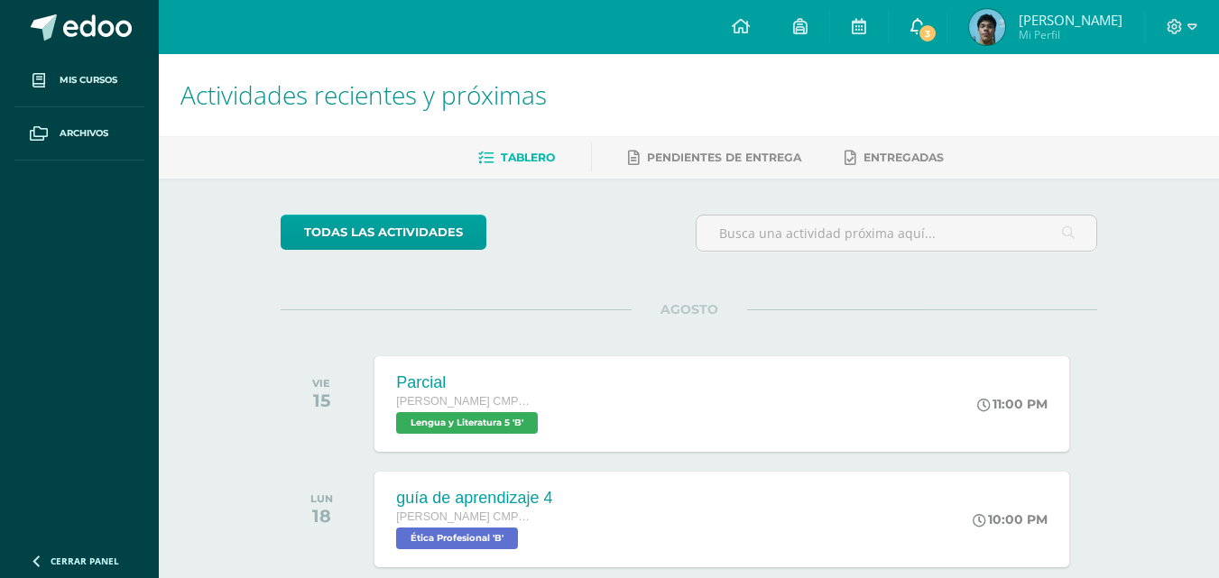
click at [937, 41] on span "3" at bounding box center [928, 33] width 20 height 20
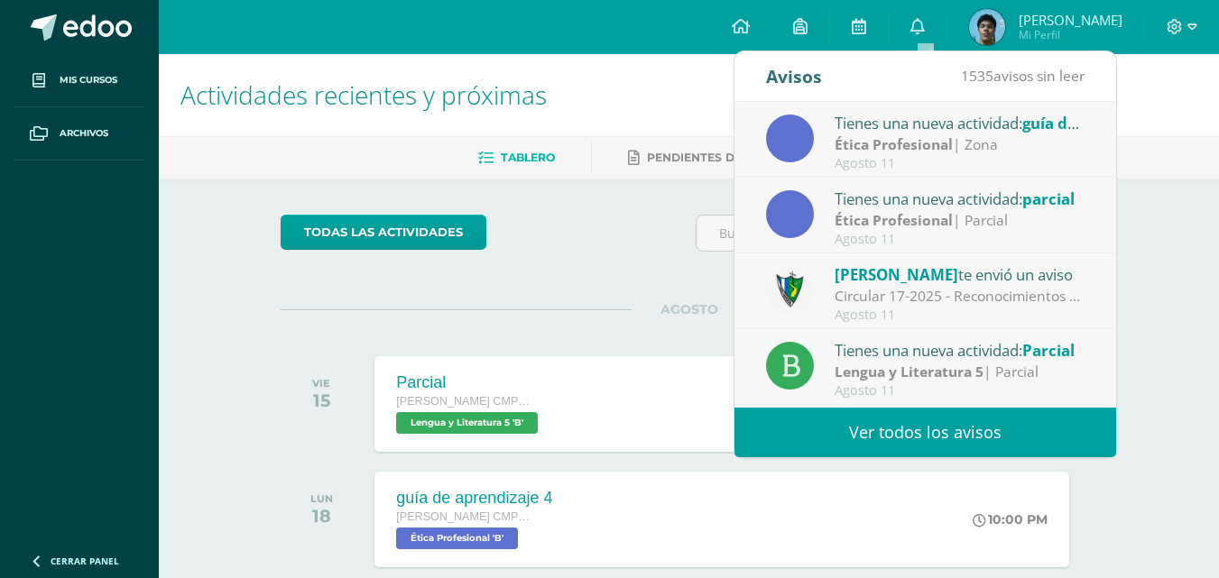
click at [592, 228] on div "todas las Actividades" at bounding box center [446, 240] width 346 height 51
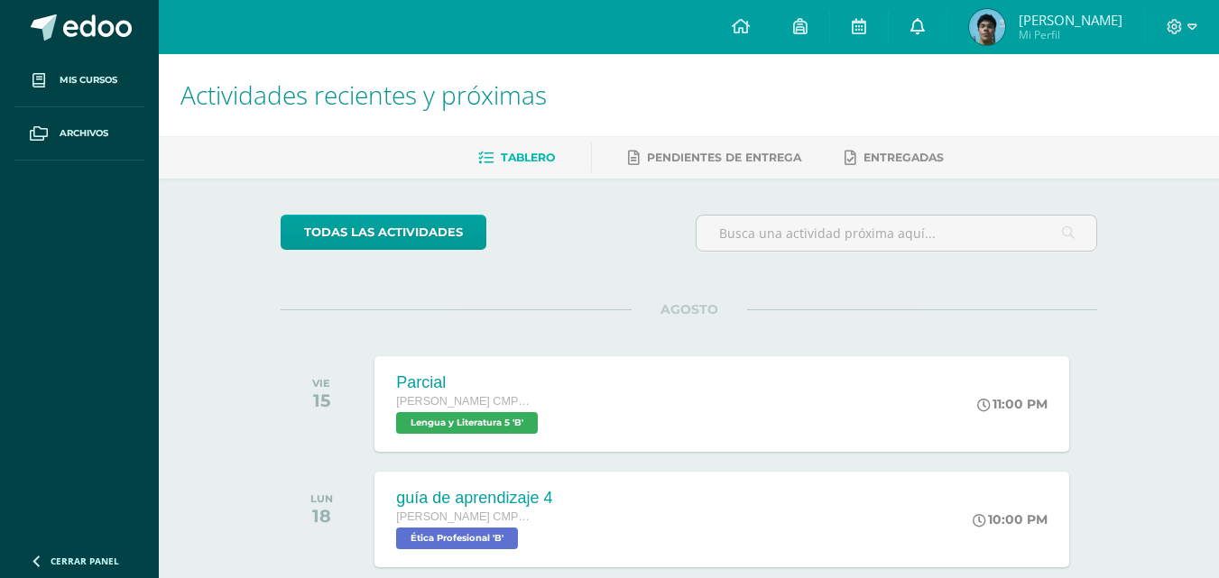
click at [914, 34] on link "0" at bounding box center [918, 27] width 58 height 54
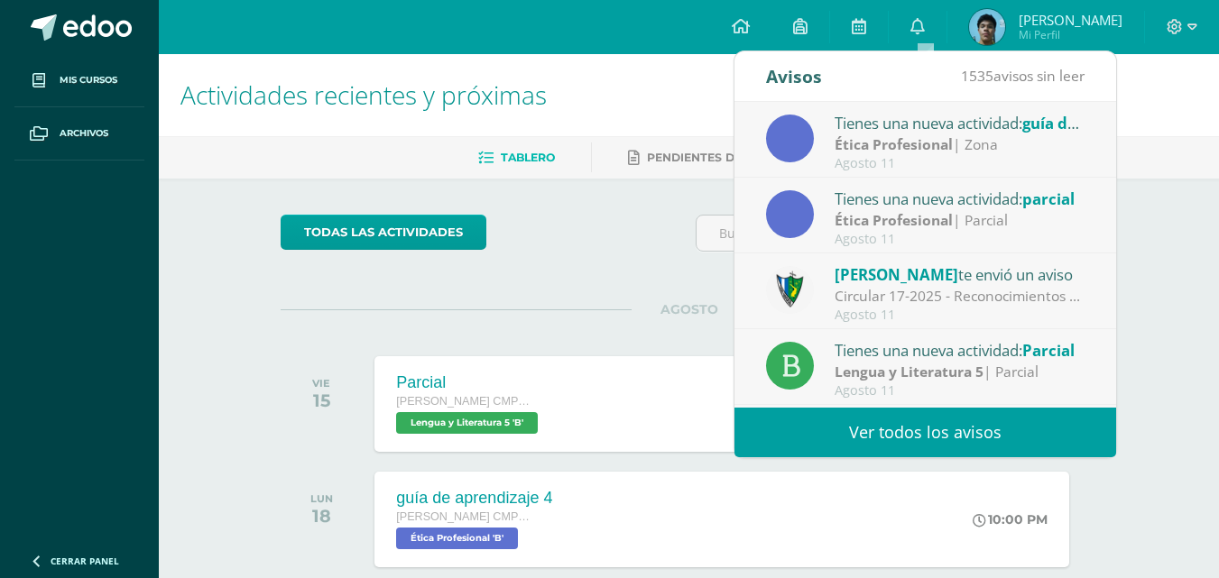
click at [910, 428] on link "Ver todos los avisos" at bounding box center [925, 433] width 382 height 50
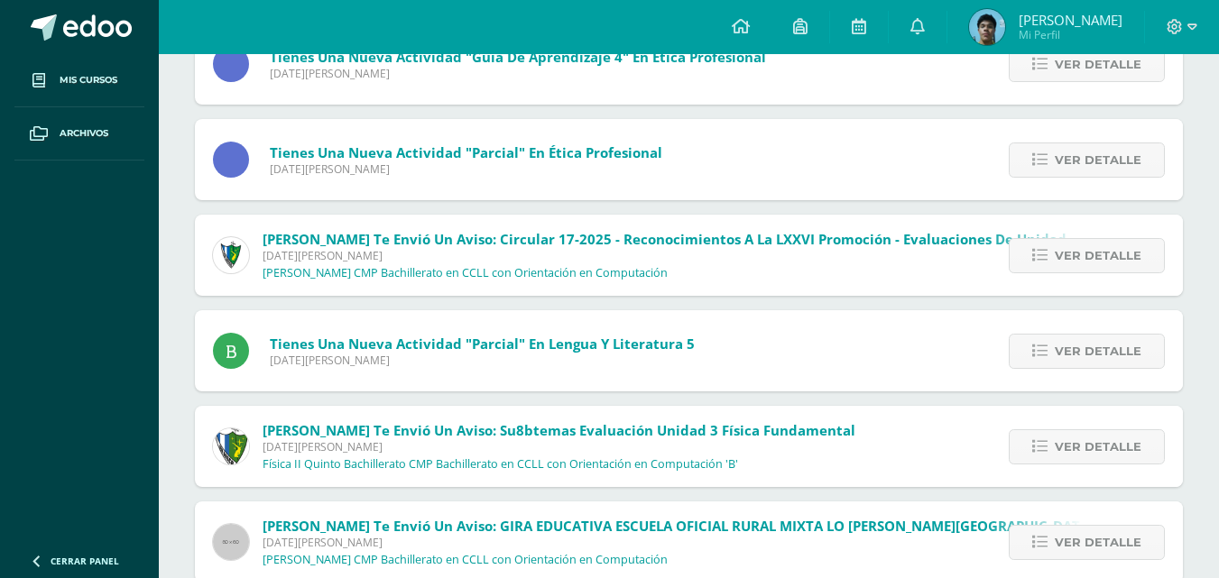
scroll to position [90, 0]
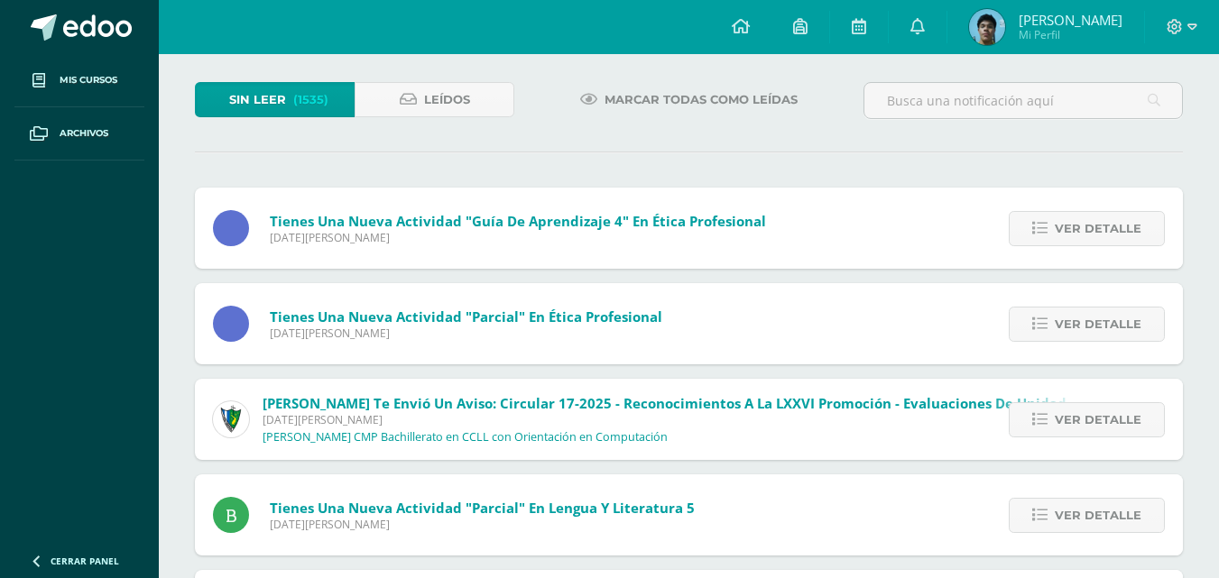
click at [474, 97] on link "Leídos" at bounding box center [435, 99] width 160 height 35
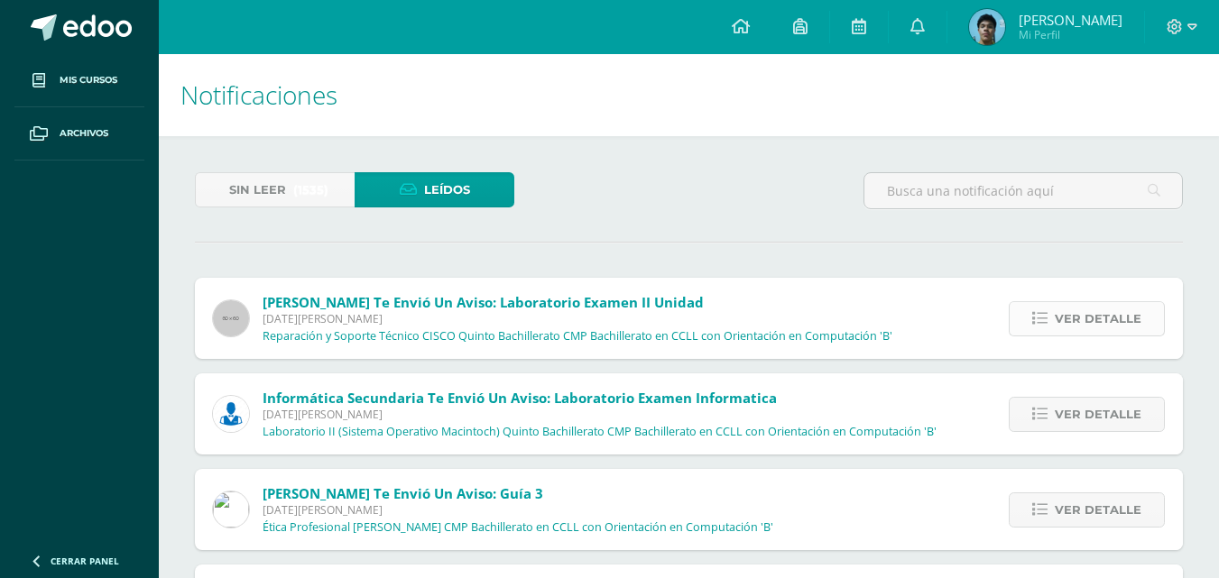
click at [1048, 328] on link "Ver detalle" at bounding box center [1087, 318] width 156 height 35
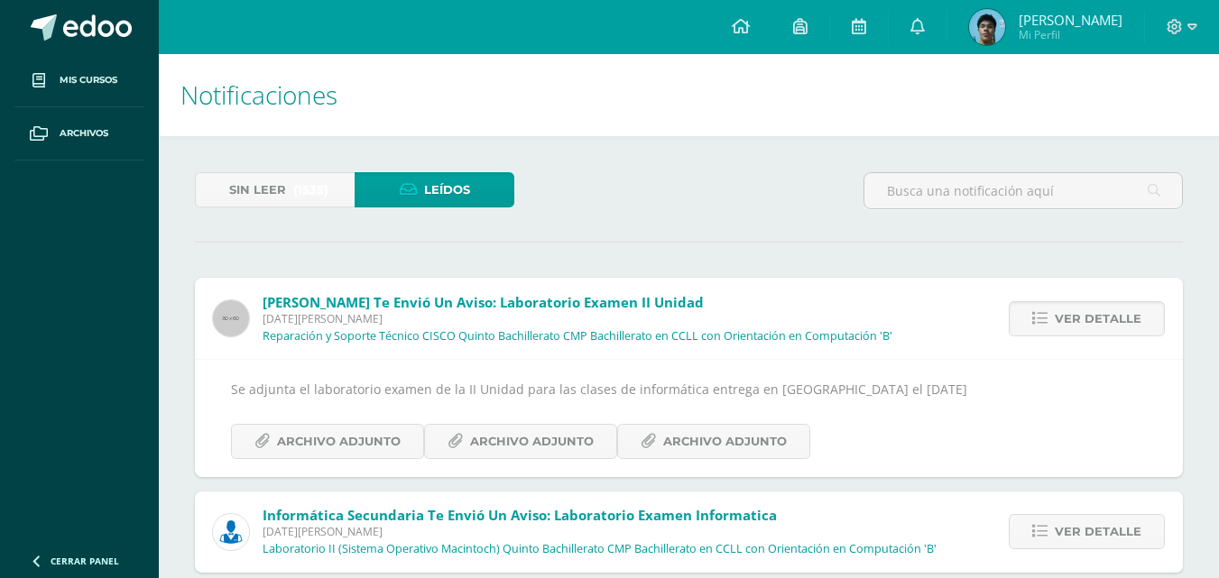
scroll to position [90, 0]
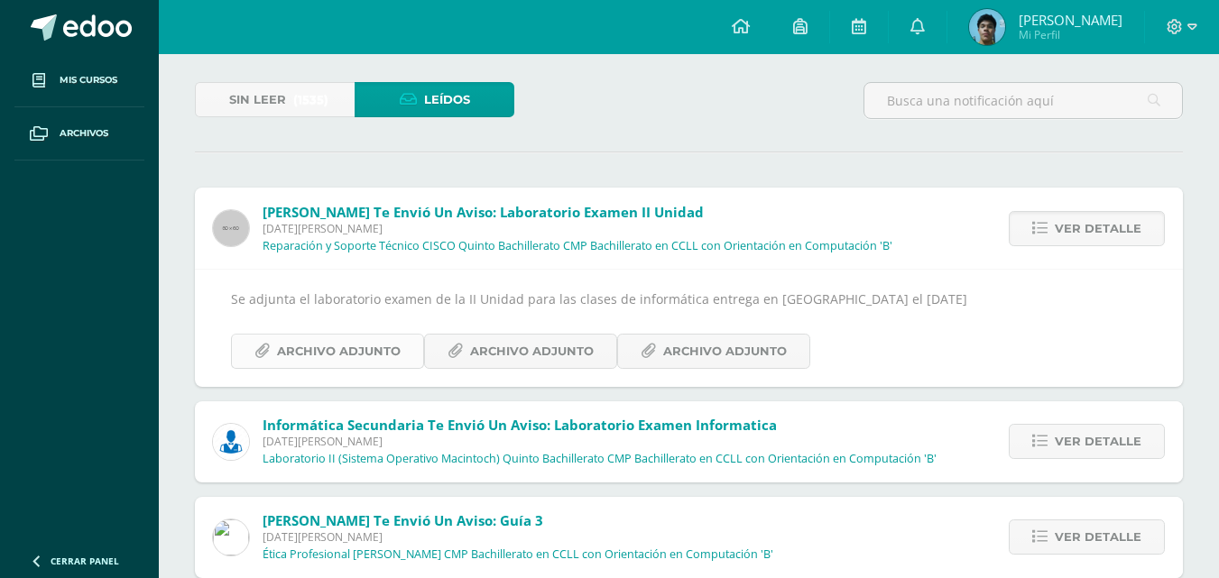
click at [412, 346] on link "Archivo Adjunto" at bounding box center [327, 351] width 193 height 35
click at [547, 342] on span "Archivo Adjunto" at bounding box center [532, 351] width 124 height 33
click at [83, 11] on link at bounding box center [79, 27] width 159 height 54
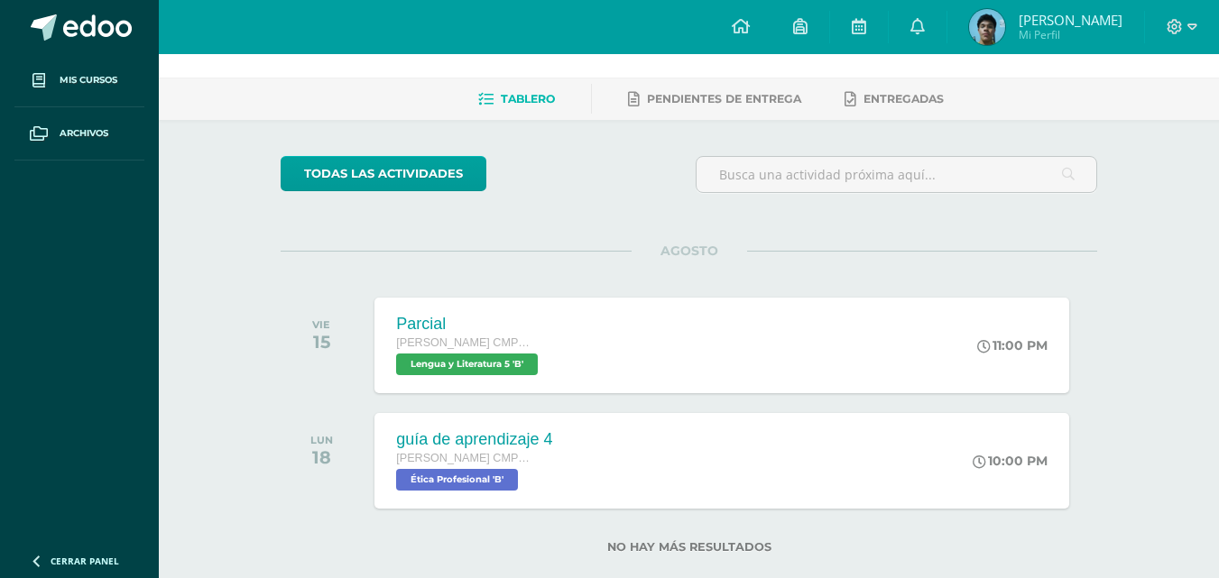
scroll to position [90, 0]
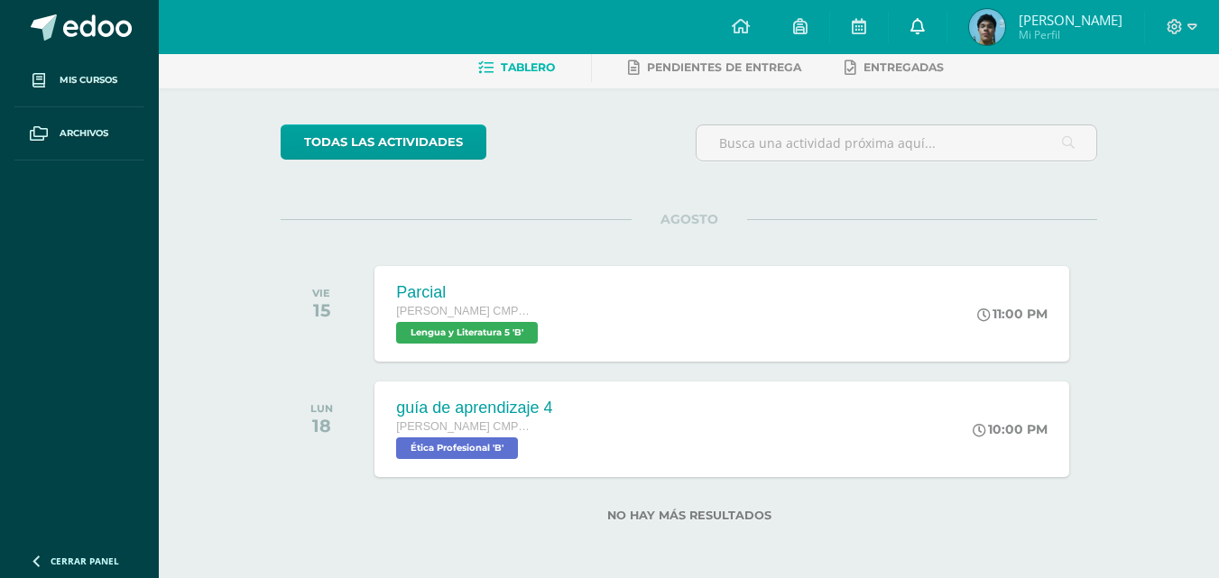
click at [920, 23] on icon at bounding box center [917, 26] width 14 height 16
click at [602, 139] on div "todas las Actividades" at bounding box center [446, 150] width 346 height 51
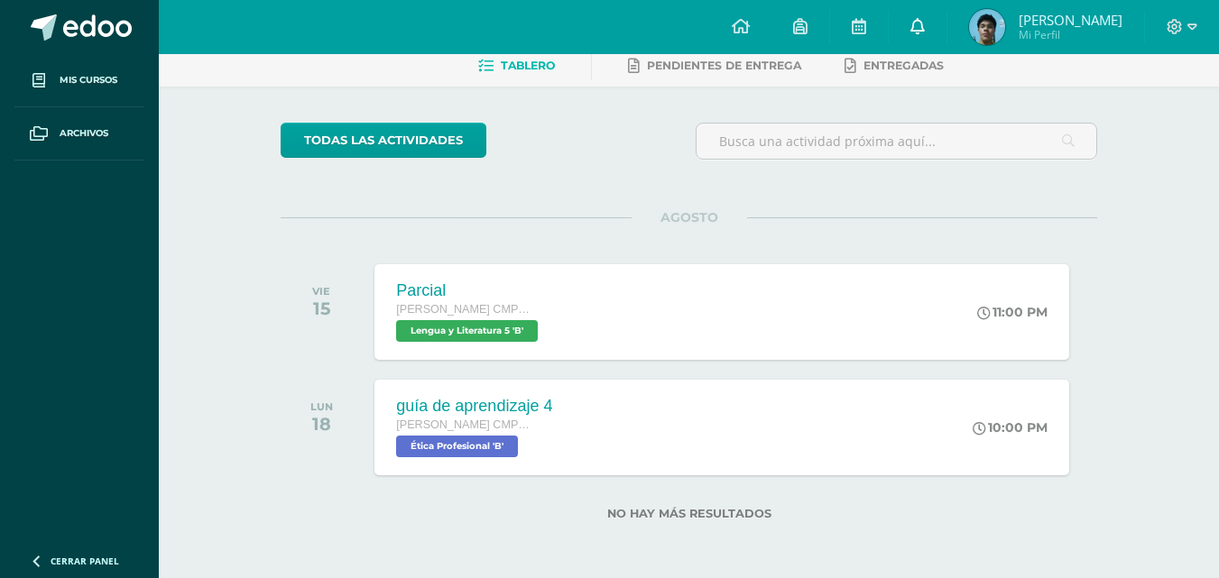
click at [940, 44] on link at bounding box center [918, 27] width 58 height 54
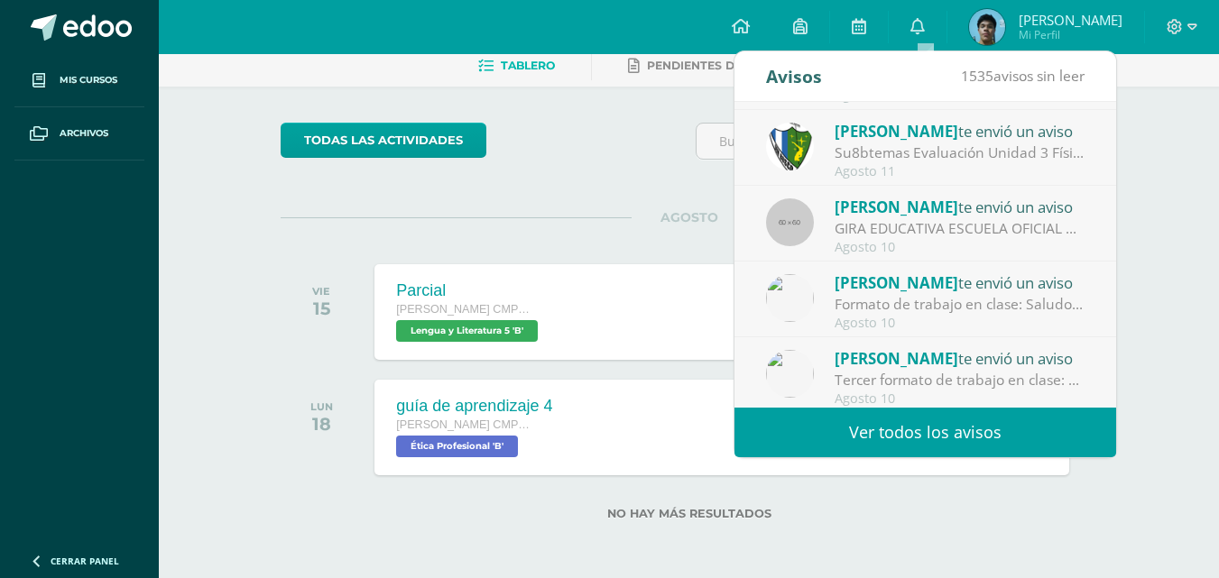
scroll to position [300, 0]
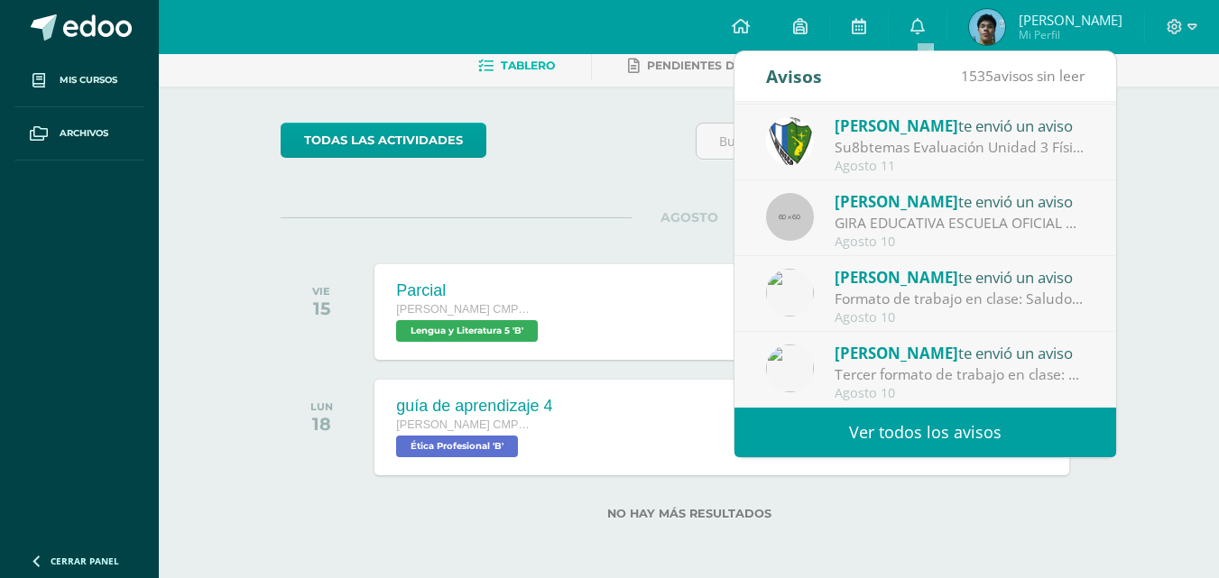
click at [993, 363] on div "Celso Osorio te envió un aviso" at bounding box center [960, 352] width 251 height 23
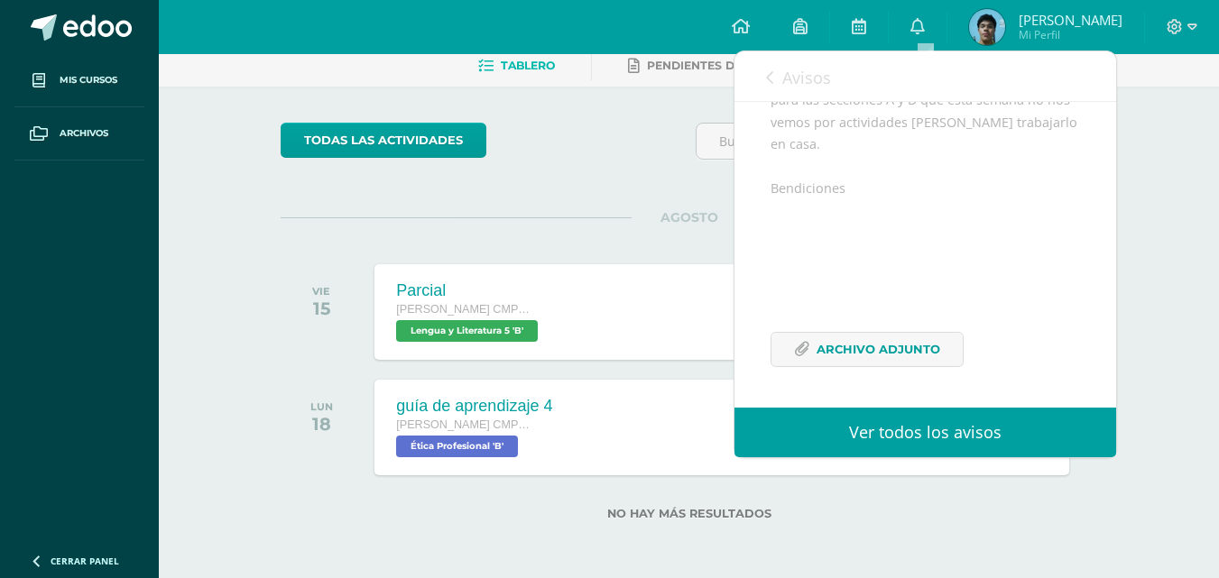
scroll to position [361, 0]
click at [955, 353] on link "Archivo Adjunto" at bounding box center [867, 349] width 193 height 35
click at [790, 78] on span "Avisos" at bounding box center [806, 78] width 49 height 22
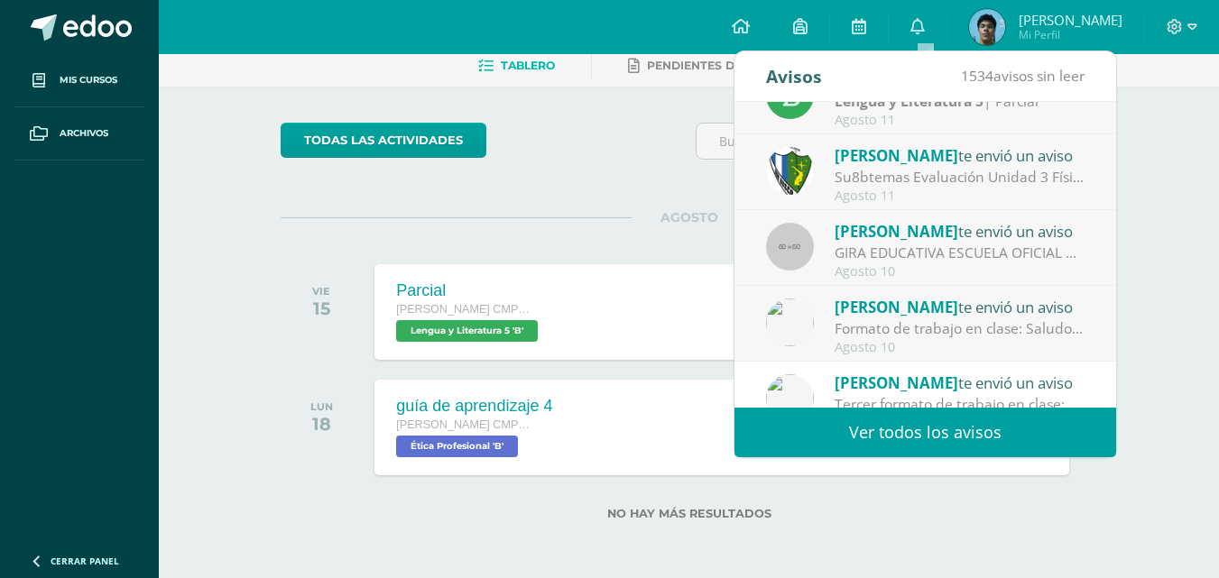
scroll to position [300, 0]
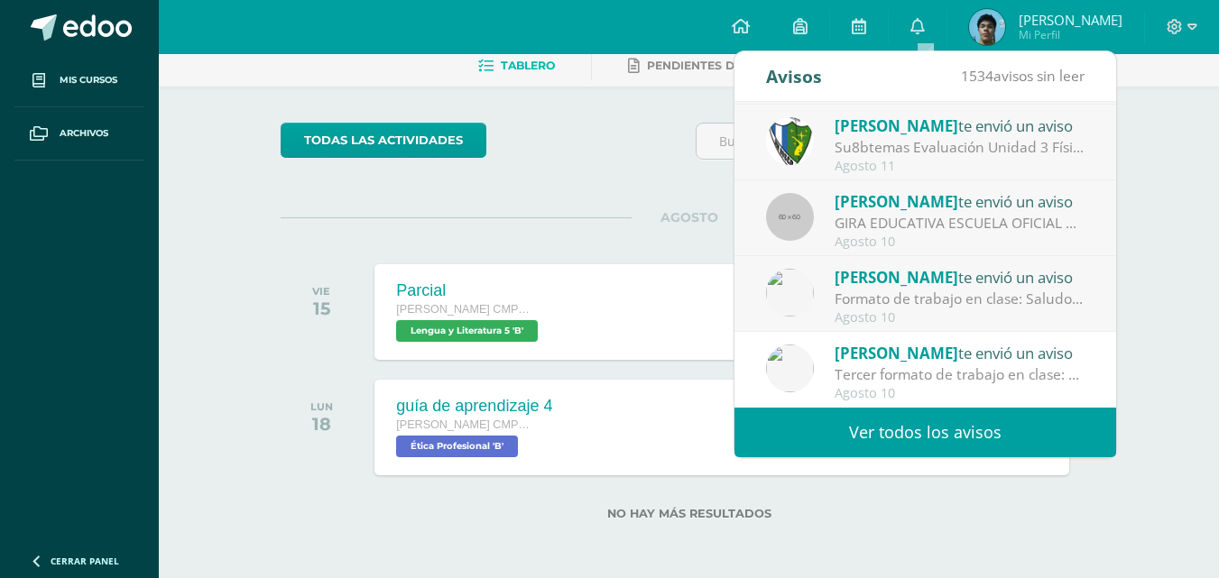
click at [983, 295] on div "Formato de trabajo en clase: Saludos jóvenes Por este medio les comparto el for…" at bounding box center [960, 299] width 251 height 21
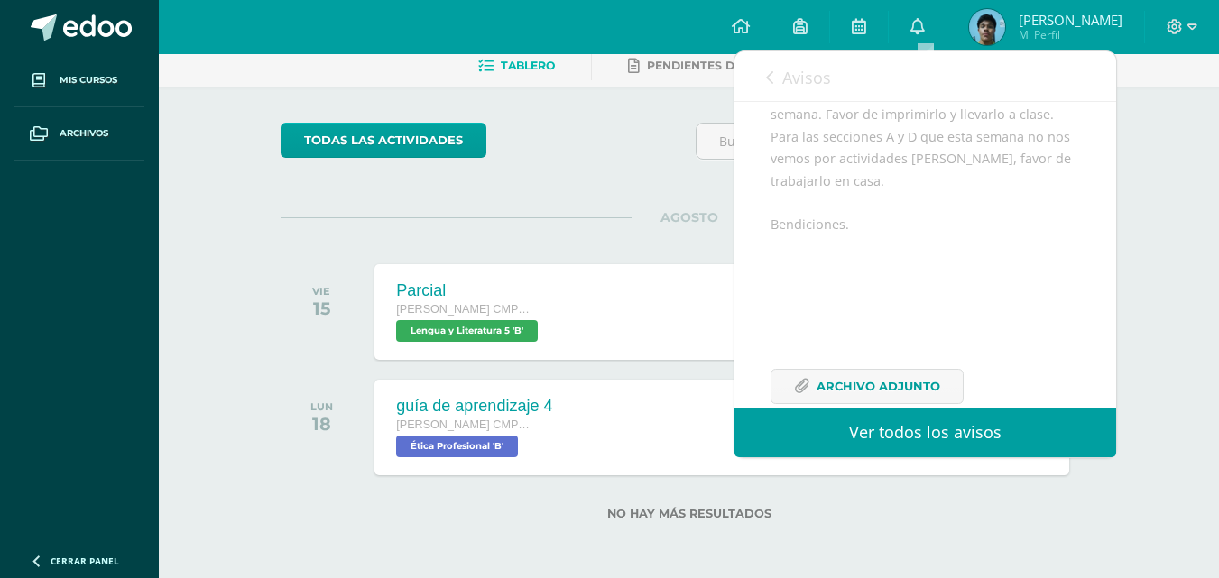
scroll to position [338, 0]
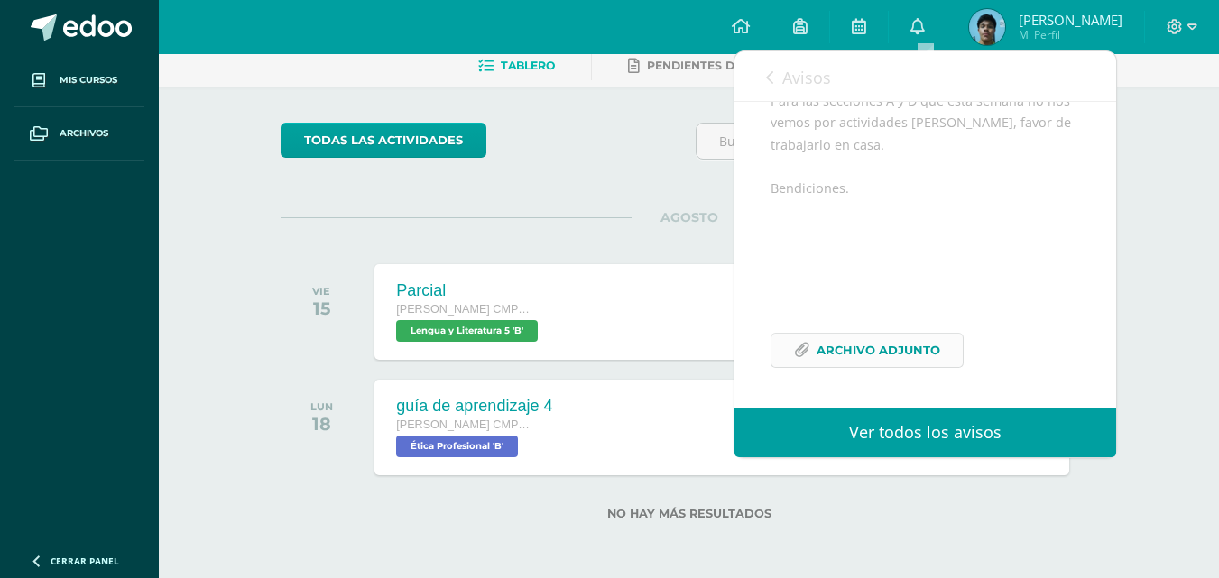
click at [923, 345] on span "Archivo Adjunto" at bounding box center [879, 350] width 124 height 33
click at [586, 147] on div "todas las Actividades" at bounding box center [446, 148] width 346 height 51
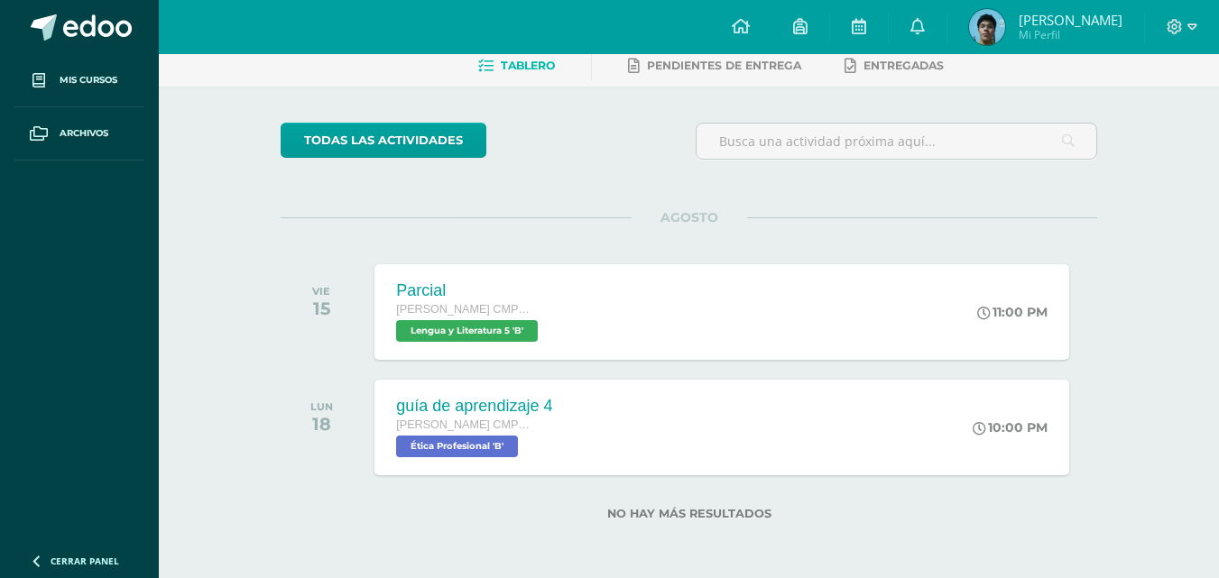
click at [1065, 31] on span "Mi Perfil" at bounding box center [1071, 34] width 104 height 15
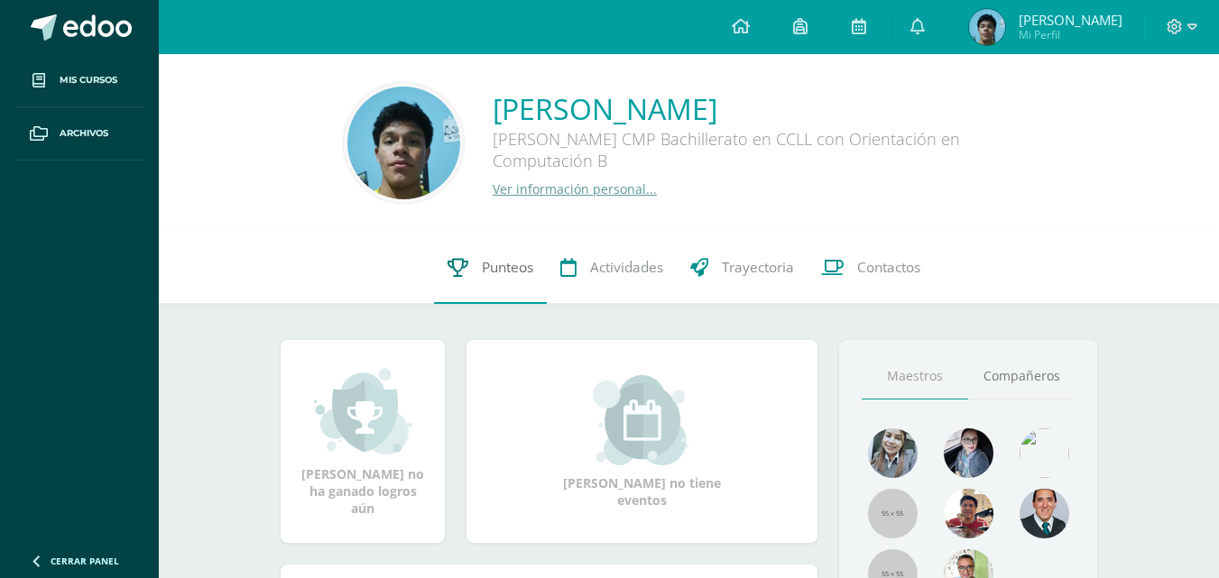
click at [485, 274] on span "Punteos" at bounding box center [507, 267] width 51 height 19
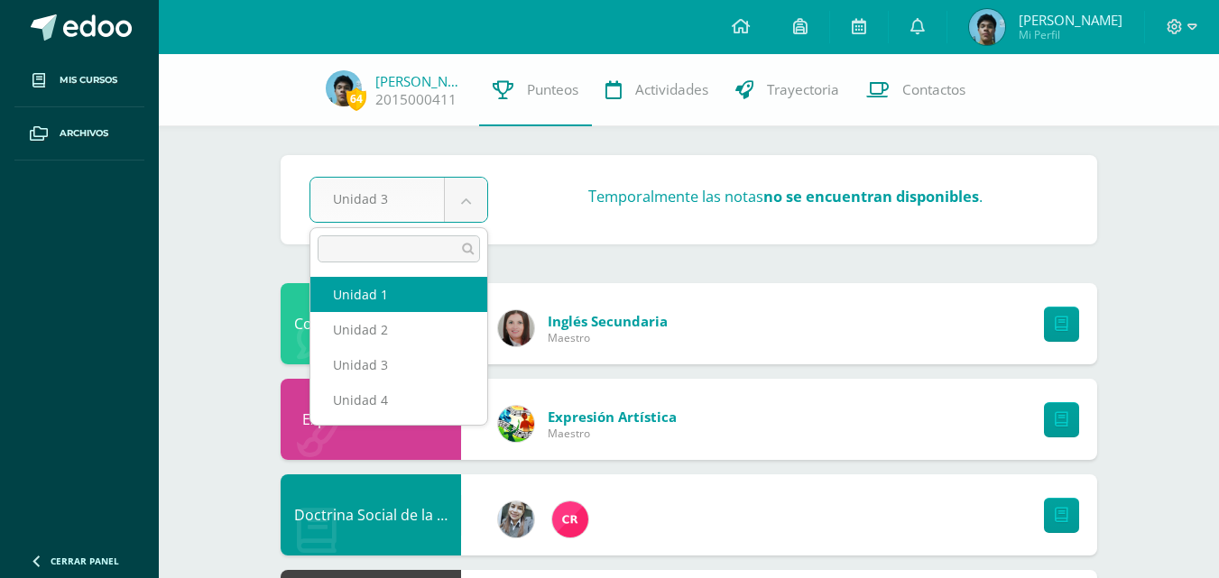
select select "Unidad 1"
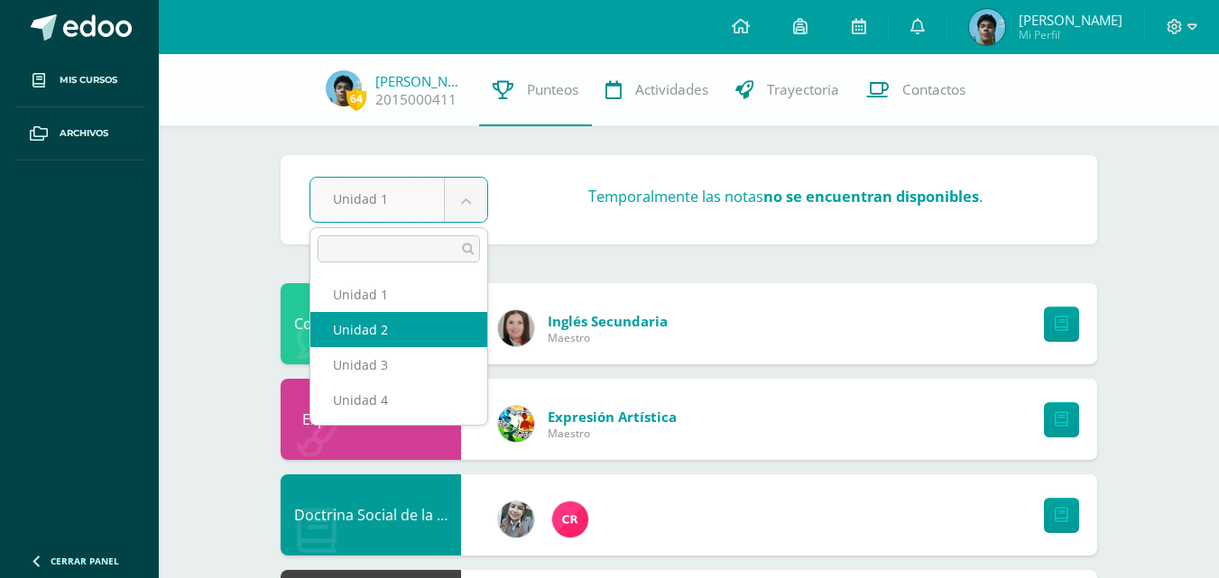
select select "Unidad 2"
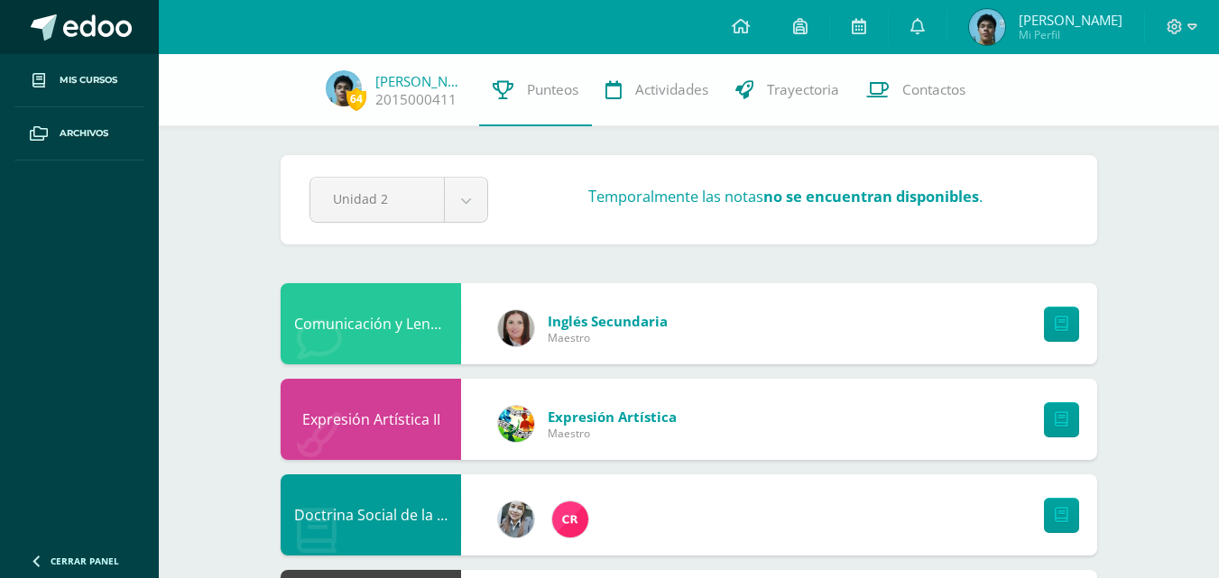
click at [128, 34] on span at bounding box center [97, 27] width 69 height 27
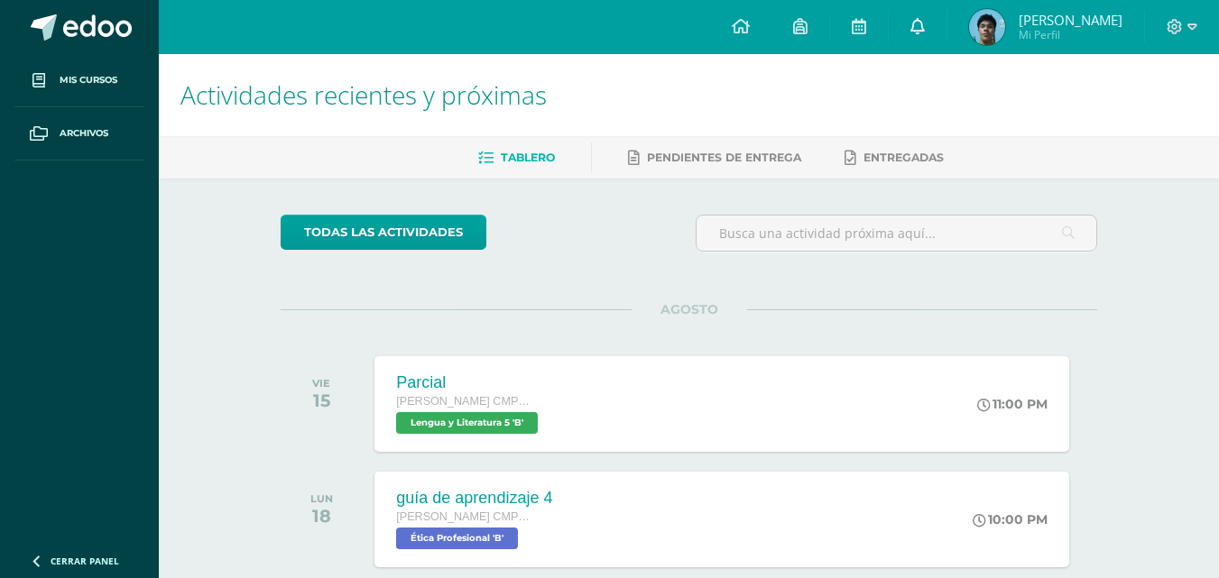
click at [915, 18] on link at bounding box center [918, 27] width 58 height 54
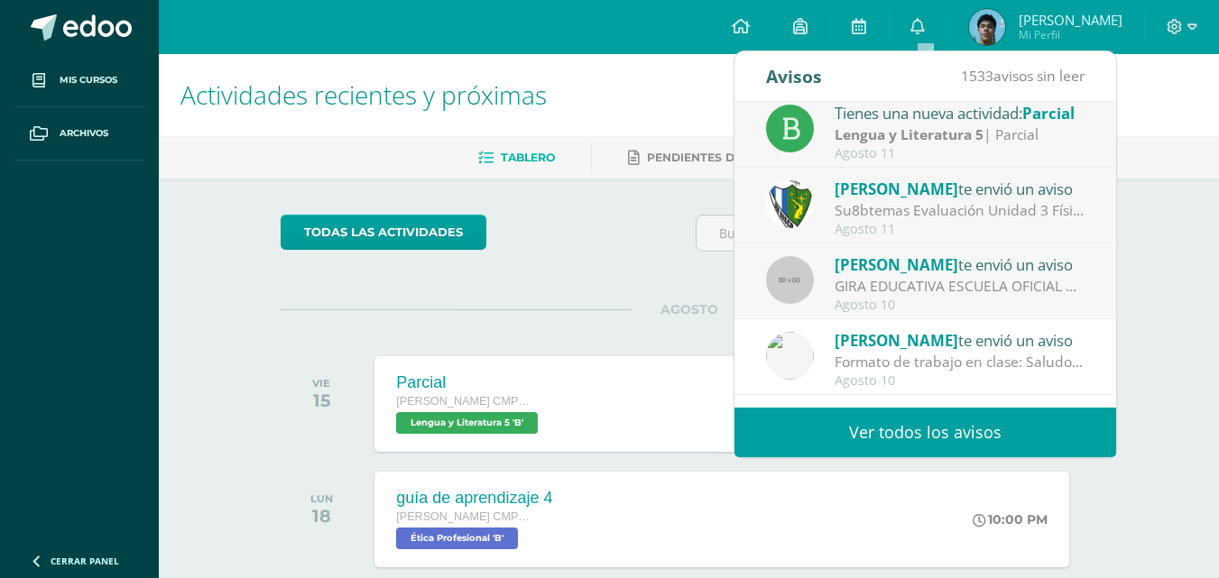
scroll to position [300, 0]
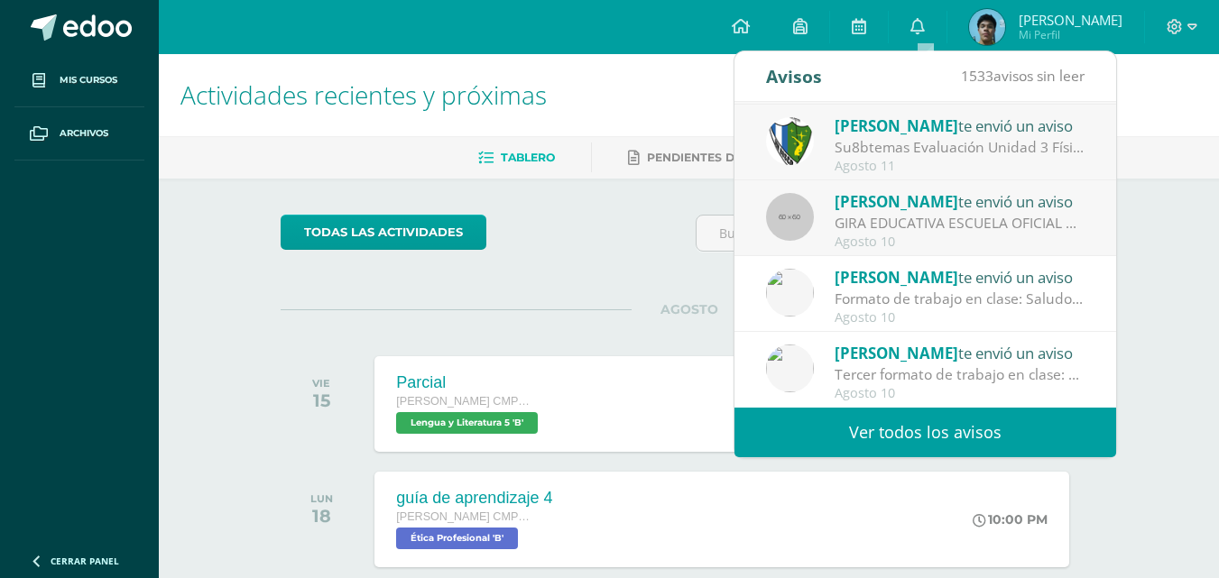
click at [945, 423] on link "Ver todos los avisos" at bounding box center [925, 433] width 382 height 50
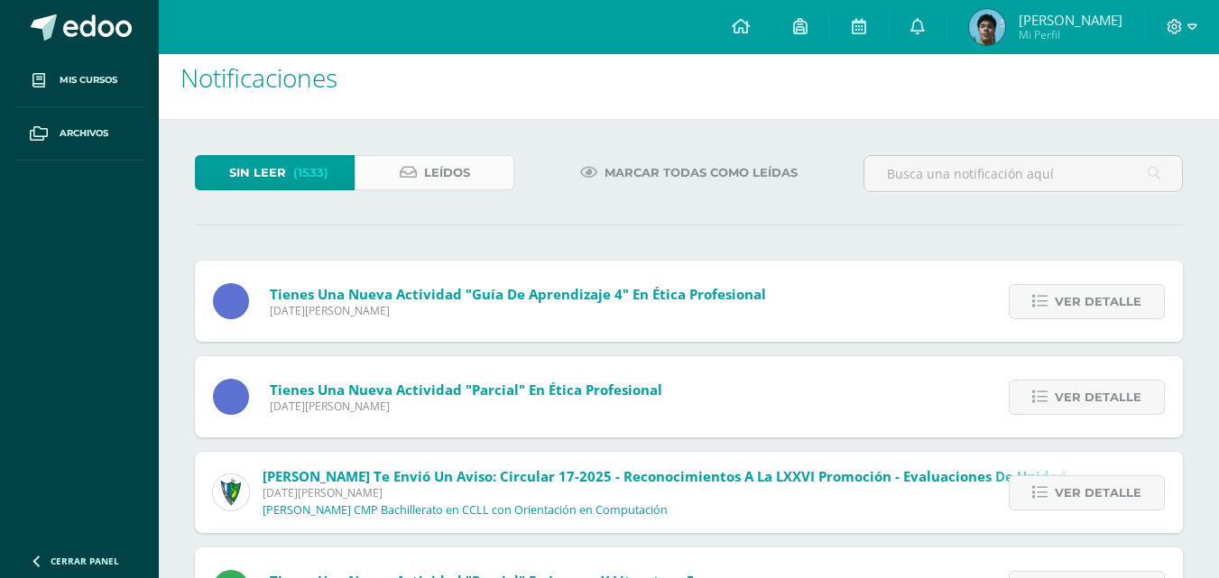
scroll to position [16, 0]
click at [491, 180] on link "Leídos" at bounding box center [435, 173] width 160 height 35
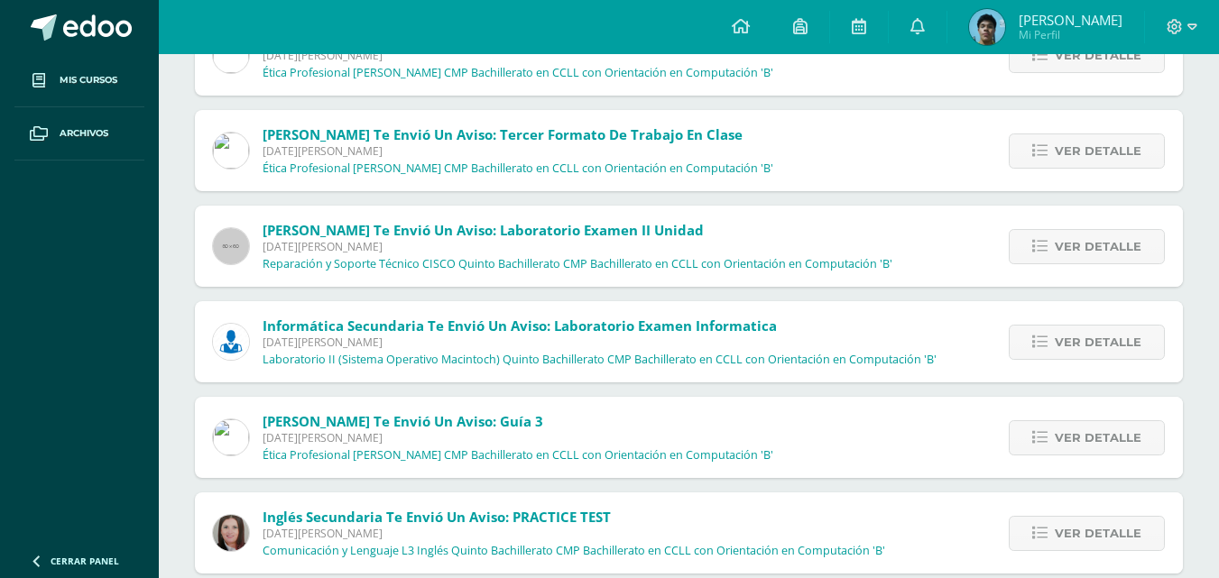
scroll to position [271, 0]
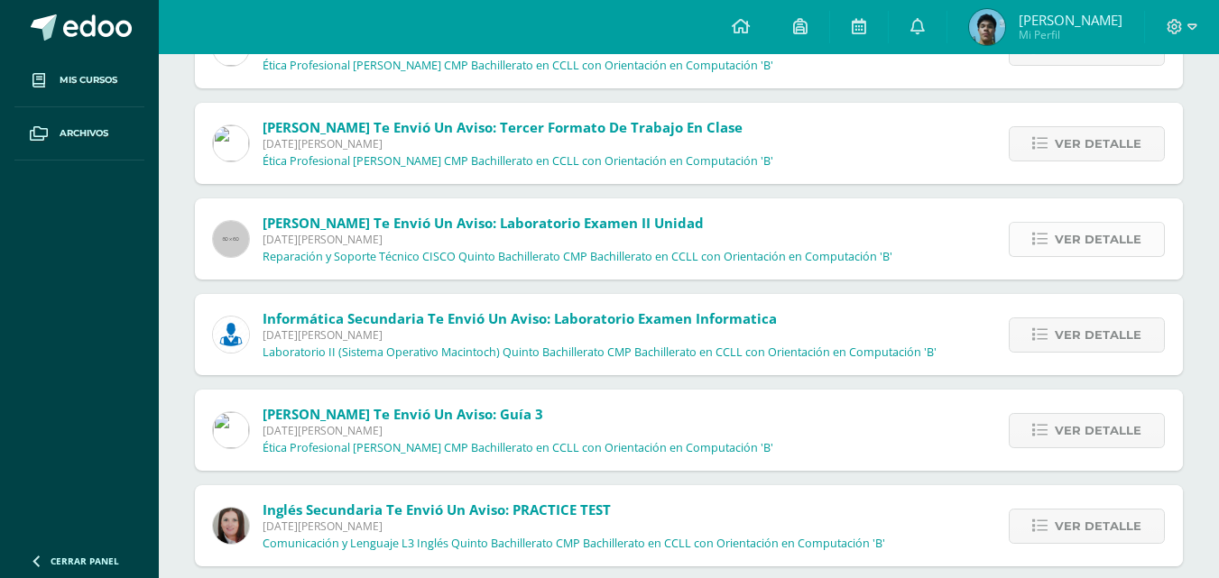
click at [1055, 236] on link "Ver detalle" at bounding box center [1087, 239] width 156 height 35
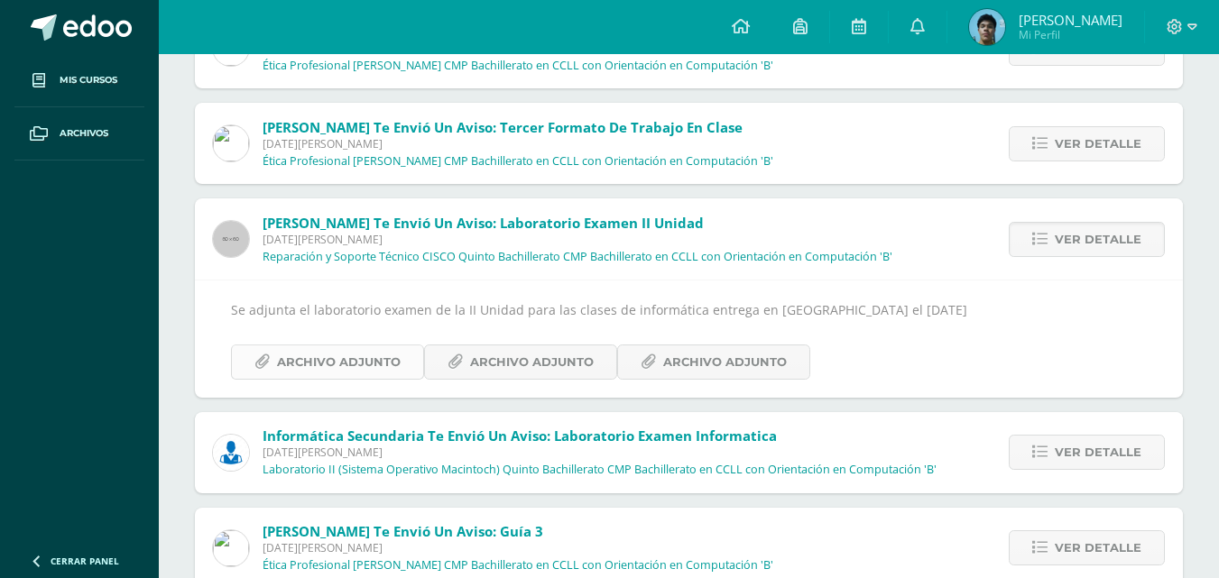
click at [364, 370] on span "Archivo Adjunto" at bounding box center [339, 362] width 124 height 33
click at [485, 367] on span "Archivo Adjunto" at bounding box center [532, 362] width 124 height 33
click at [679, 376] on span "Archivo Adjunto" at bounding box center [725, 362] width 124 height 33
click at [354, 355] on span "Archivo Adjunto" at bounding box center [339, 362] width 124 height 33
click at [568, 365] on span "Archivo Adjunto" at bounding box center [532, 362] width 124 height 33
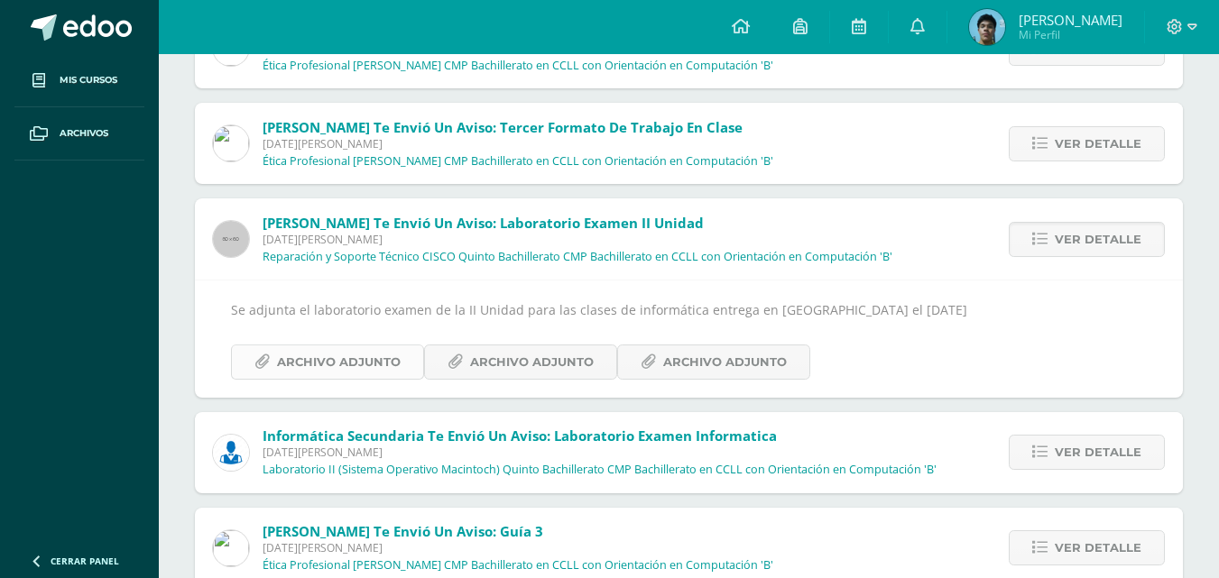
click at [404, 368] on link "Archivo Adjunto" at bounding box center [327, 362] width 193 height 35
click at [531, 355] on span "Archivo Adjunto" at bounding box center [532, 362] width 124 height 33
click at [734, 376] on span "Archivo Adjunto" at bounding box center [725, 362] width 124 height 33
click at [1075, 461] on span "Ver detalle" at bounding box center [1098, 452] width 87 height 33
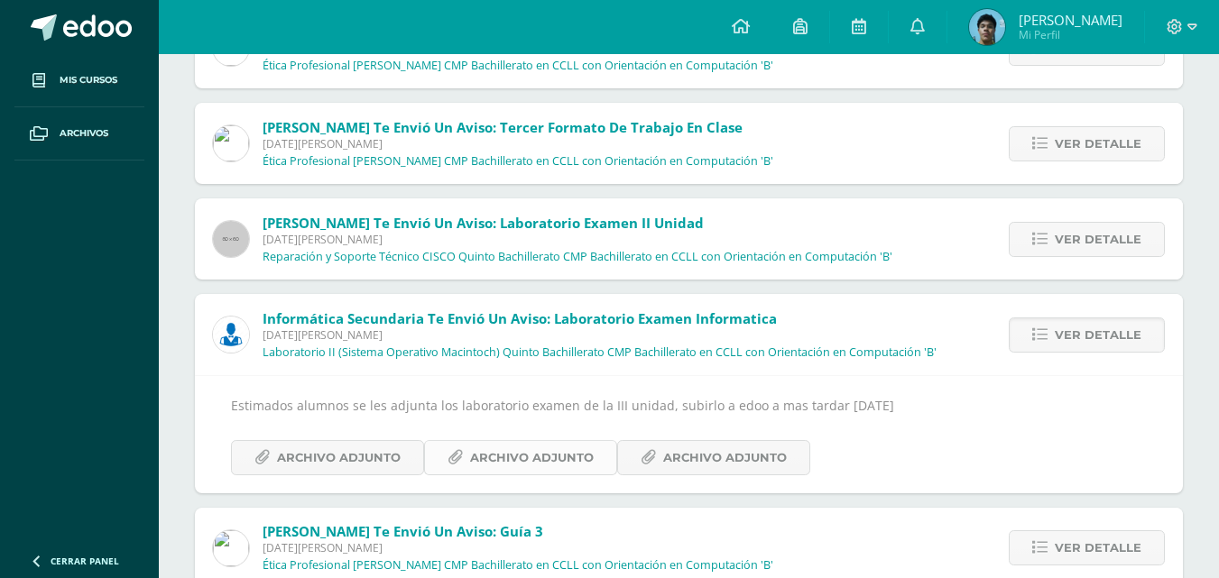
click at [512, 457] on span "Archivo Adjunto" at bounding box center [532, 457] width 124 height 33
click at [380, 454] on span "Archivo Adjunto" at bounding box center [339, 457] width 124 height 33
click at [725, 456] on span "Archivo Adjunto" at bounding box center [725, 457] width 124 height 33
click at [115, 22] on span at bounding box center [97, 27] width 69 height 27
